Goal: Find specific page/section: Find specific page/section

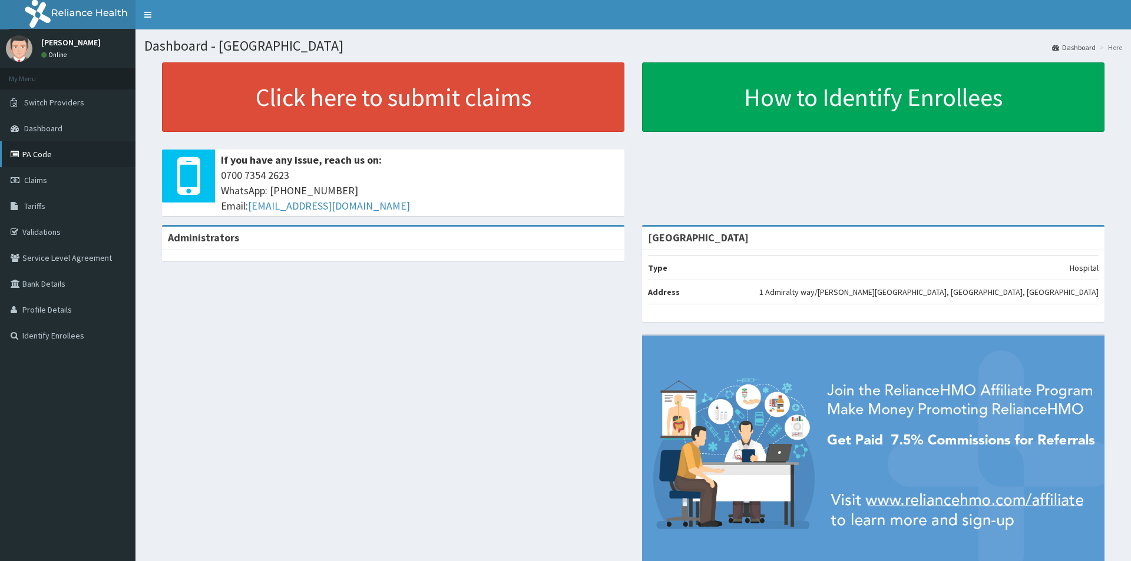
click at [18, 158] on icon at bounding box center [17, 154] width 12 height 8
click at [40, 160] on link "PA Code" at bounding box center [67, 154] width 135 height 26
click at [47, 153] on link "PA Code" at bounding box center [67, 154] width 135 height 26
click at [24, 156] on link "PA Code" at bounding box center [67, 154] width 135 height 26
